Goal: Task Accomplishment & Management: Complete application form

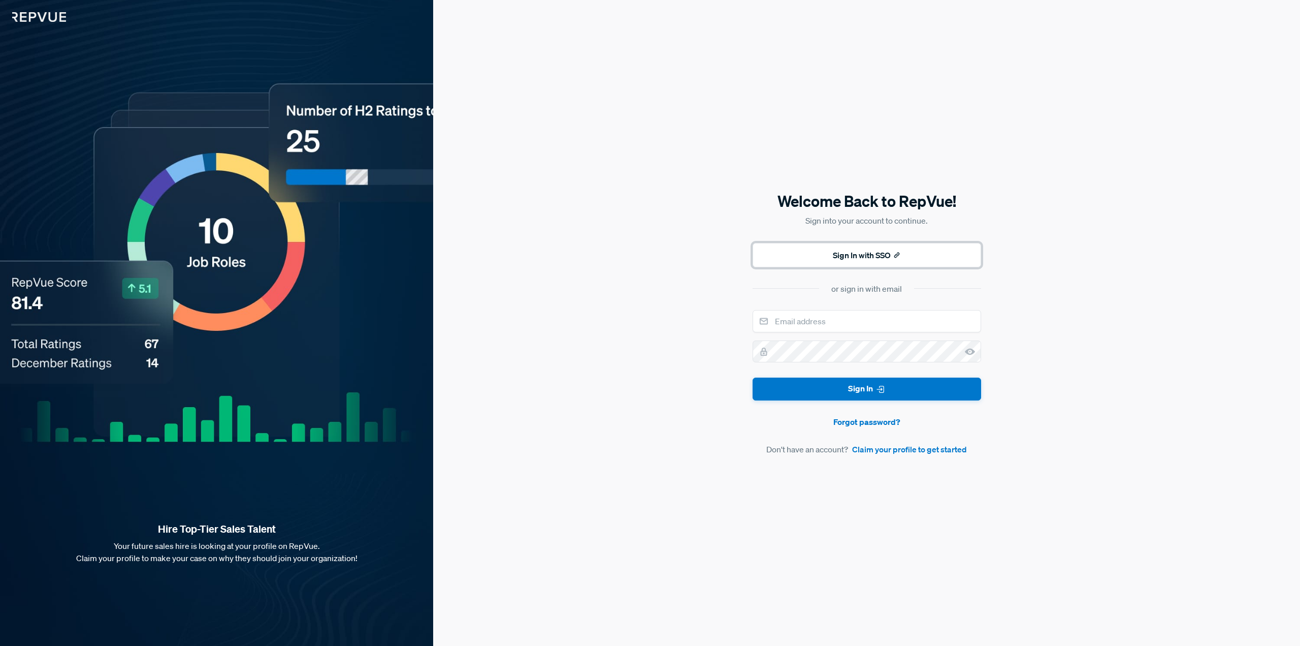
click at [859, 257] on button "Sign In with SSO" at bounding box center [867, 255] width 229 height 24
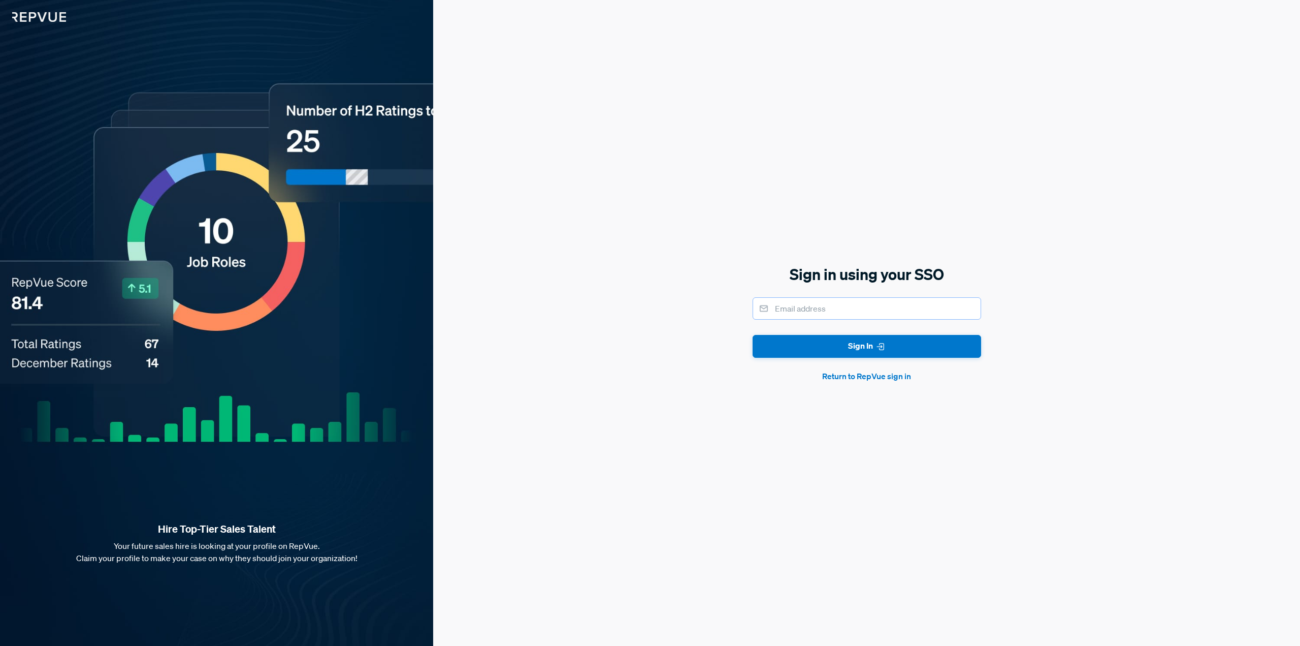
click at [794, 311] on input "email" at bounding box center [867, 308] width 229 height 22
type input "[PERSON_NAME][EMAIL_ADDRESS][DOMAIN_NAME]"
click at [867, 347] on button "Sign In" at bounding box center [867, 346] width 229 height 23
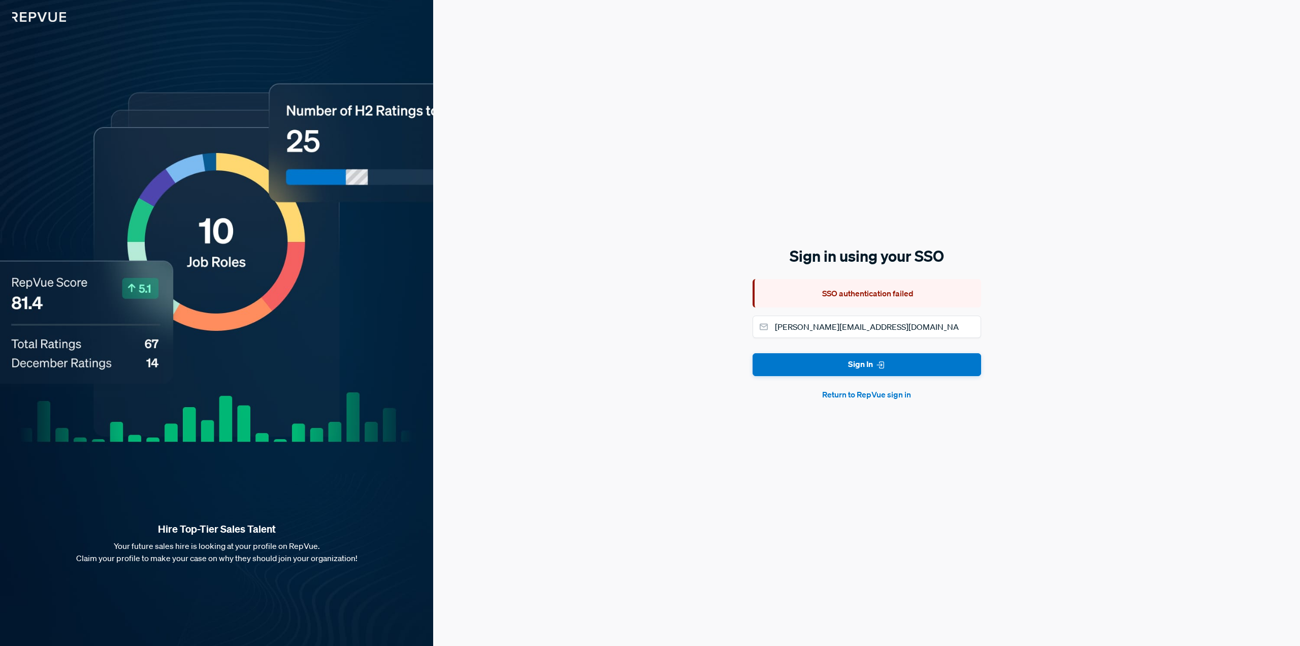
click at [840, 395] on button "Return to RepVue sign in" at bounding box center [867, 394] width 229 height 12
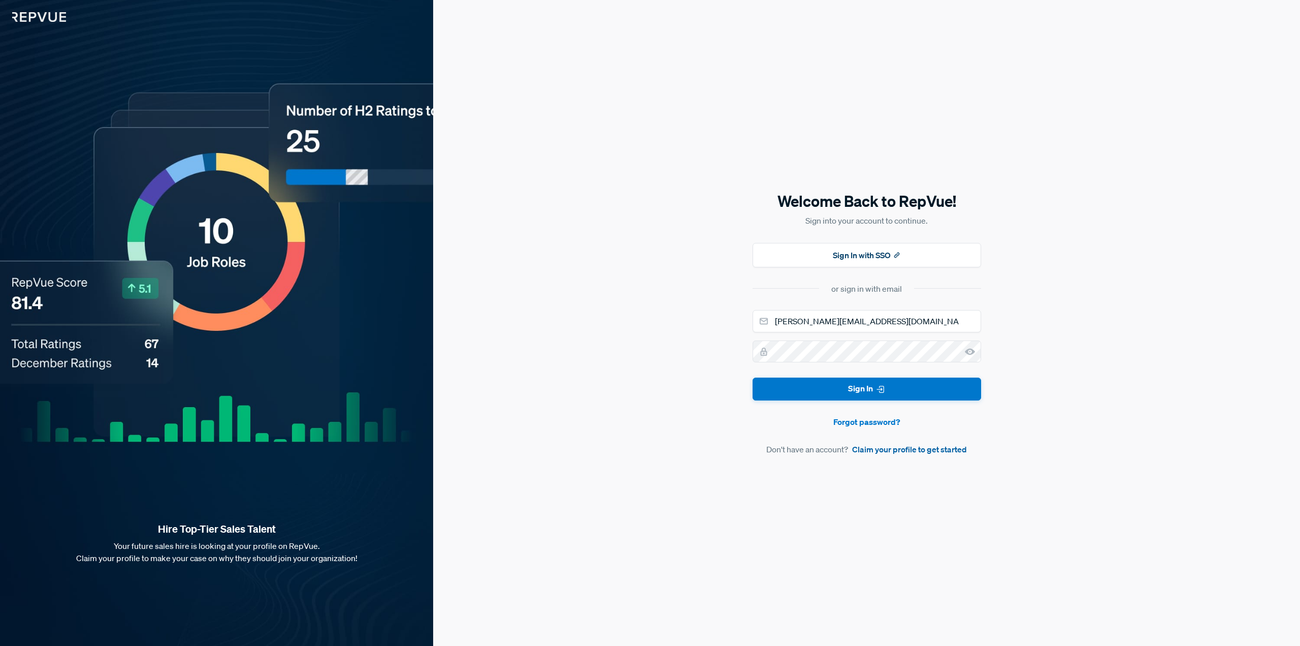
click at [904, 448] on link "Claim your profile to get started" at bounding box center [909, 449] width 115 height 12
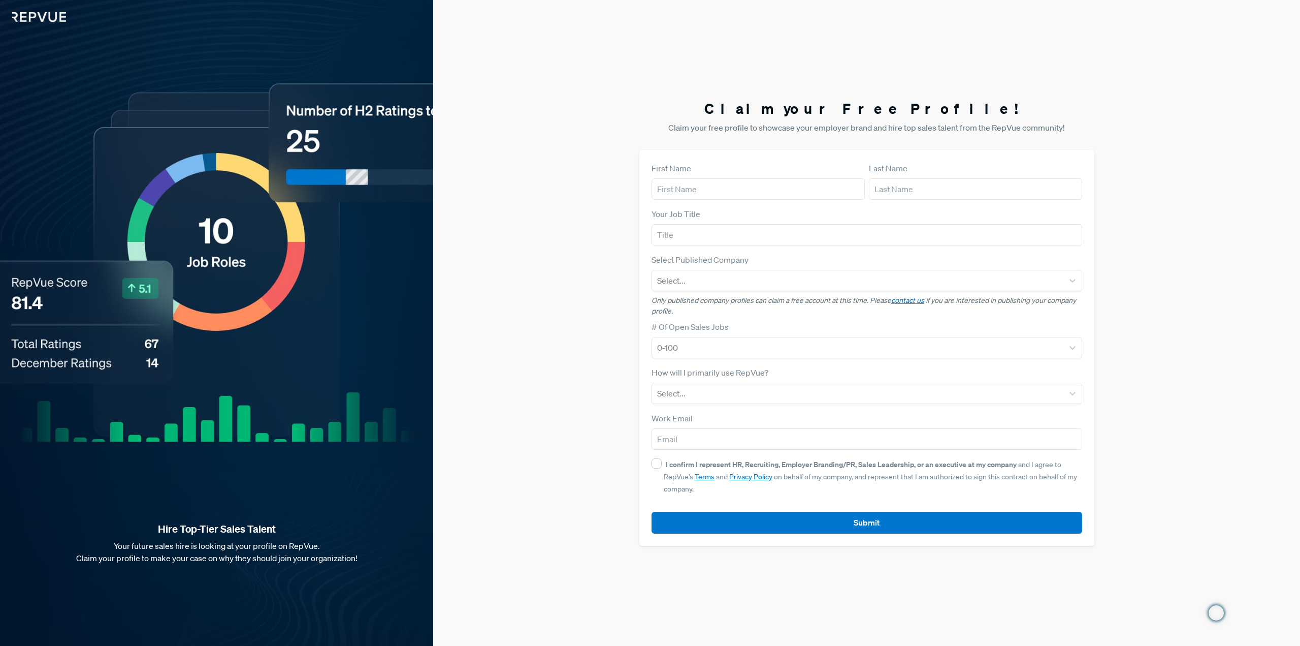
click at [36, 14] on img at bounding box center [33, 11] width 66 height 22
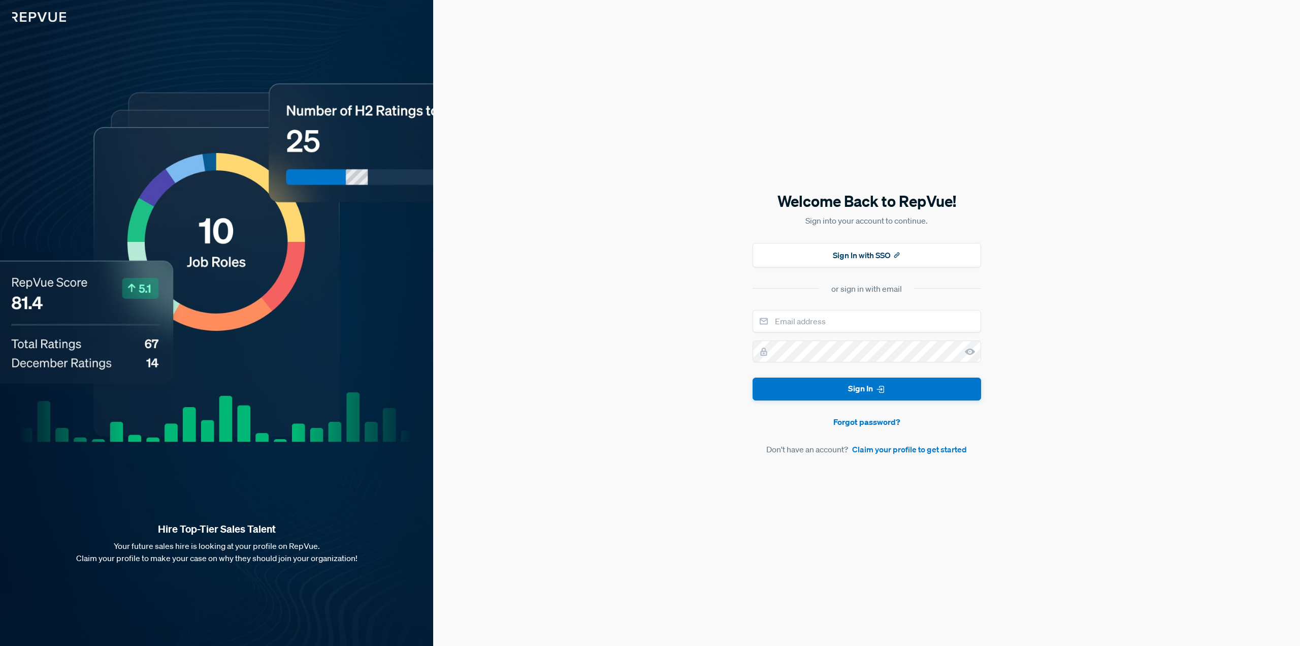
click at [36, 14] on img at bounding box center [33, 11] width 66 height 22
